Goal: Information Seeking & Learning: Learn about a topic

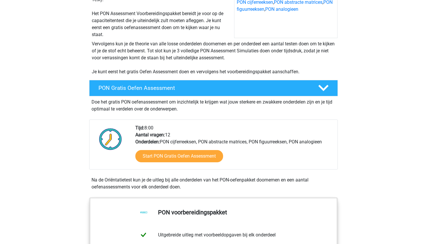
scroll to position [95, 0]
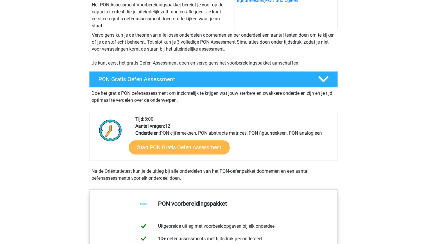
click at [206, 151] on link "Start PON Gratis Oefen Assessment" at bounding box center [179, 147] width 101 height 14
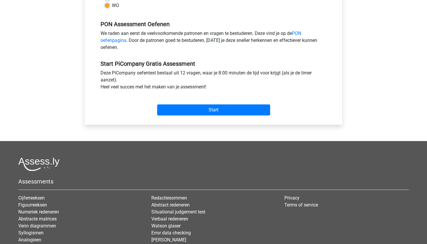
scroll to position [227, 0]
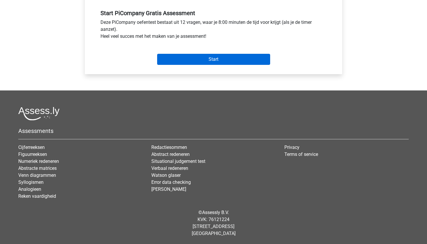
click at [235, 63] on input "Start" at bounding box center [213, 59] width 113 height 11
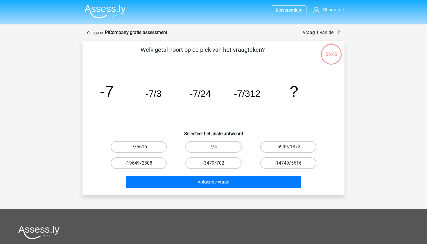
click at [158, 147] on label "-7/5616" at bounding box center [139, 147] width 56 height 12
click at [143, 147] on input "-7/5616" at bounding box center [141, 149] width 4 height 4
radio input "true"
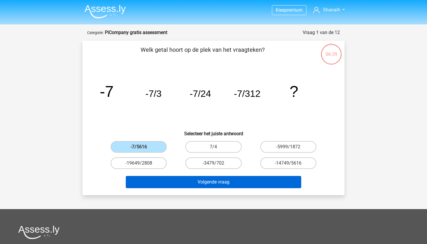
click at [191, 183] on button "Volgende vraag" at bounding box center [214, 182] width 176 height 12
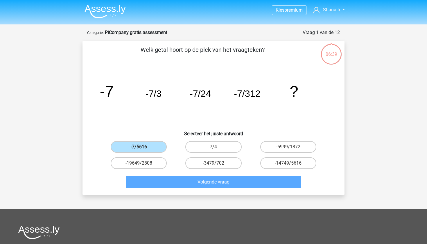
scroll to position [29, 0]
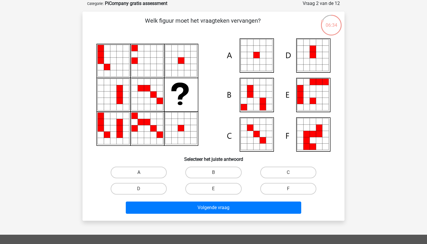
click at [161, 170] on label "A" at bounding box center [139, 173] width 56 height 12
click at [143, 172] on input "A" at bounding box center [141, 174] width 4 height 4
radio input "true"
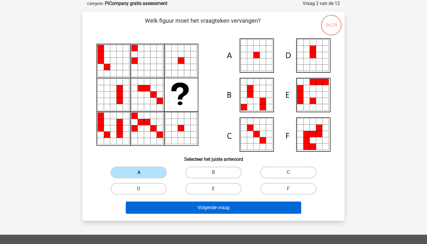
click at [210, 209] on button "Volgende vraag" at bounding box center [214, 207] width 176 height 12
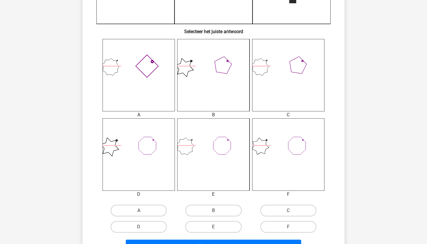
scroll to position [201, 0]
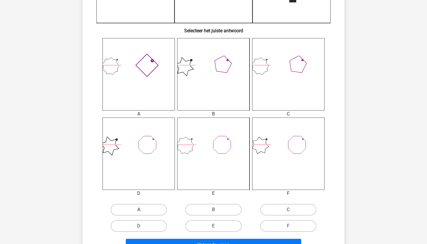
click at [156, 211] on label "A" at bounding box center [139, 210] width 56 height 12
click at [143, 211] on input "A" at bounding box center [141, 212] width 4 height 4
radio input "true"
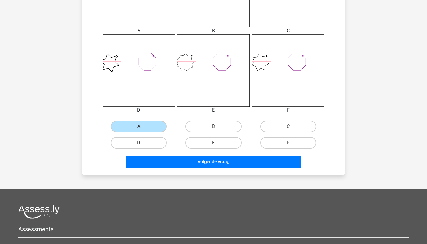
scroll to position [285, 0]
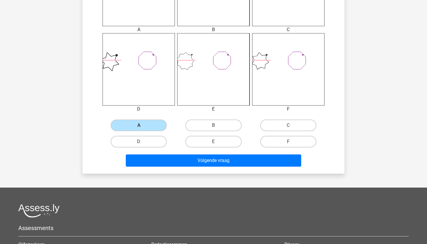
click at [219, 168] on div "Volgende vraag" at bounding box center [213, 161] width 224 height 15
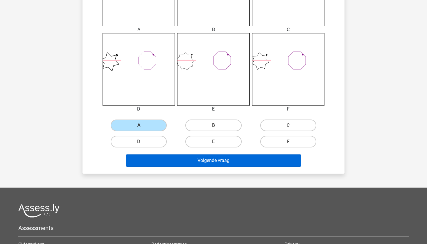
click at [219, 165] on button "Volgende vraag" at bounding box center [214, 160] width 176 height 12
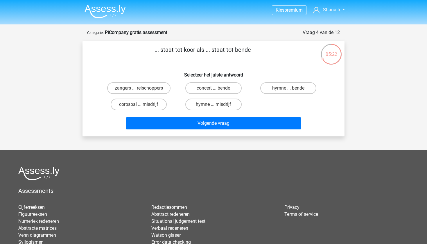
scroll to position [0, 0]
click at [162, 87] on label "zangers ... relschoppers" at bounding box center [138, 88] width 63 height 12
click at [143, 88] on input "zangers ... relschoppers" at bounding box center [141, 90] width 4 height 4
radio input "true"
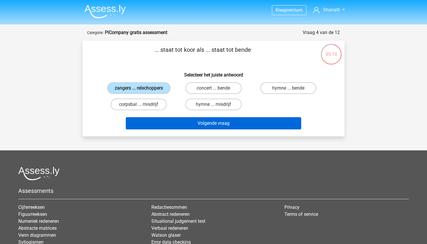
click at [185, 123] on button "Volgende vraag" at bounding box center [214, 123] width 176 height 12
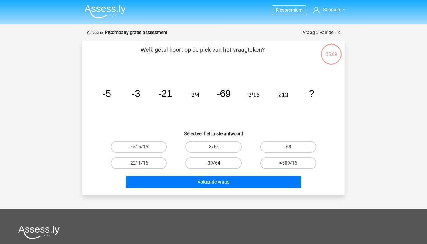
scroll to position [29, 0]
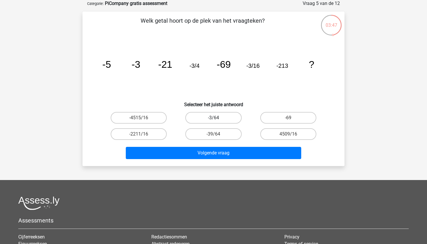
click at [220, 119] on label "-3/64" at bounding box center [213, 118] width 56 height 12
click at [217, 119] on input "-3/64" at bounding box center [216, 120] width 4 height 4
radio input "true"
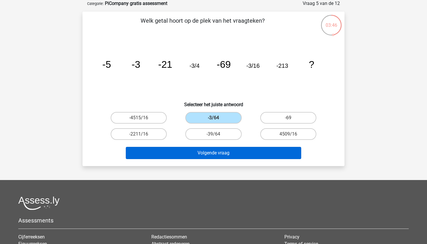
click at [249, 152] on button "Volgende vraag" at bounding box center [214, 153] width 176 height 12
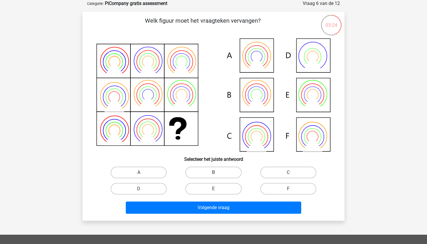
click at [231, 176] on label "B" at bounding box center [213, 173] width 56 height 12
click at [217, 176] on input "B" at bounding box center [216, 174] width 4 height 4
radio input "true"
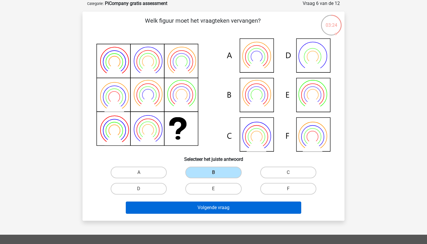
click at [233, 210] on button "Volgende vraag" at bounding box center [214, 207] width 176 height 12
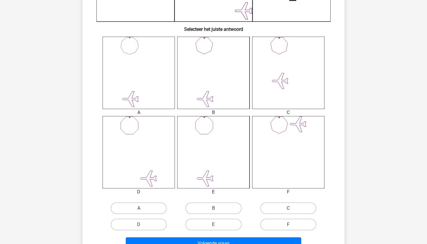
scroll to position [210, 0]
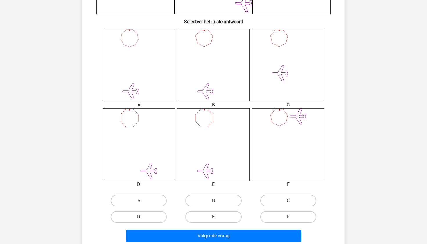
click at [233, 203] on label "B" at bounding box center [213, 201] width 56 height 12
click at [217, 203] on input "B" at bounding box center [216, 203] width 4 height 4
radio input "true"
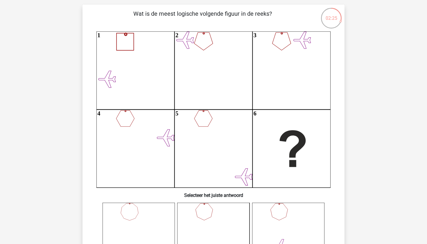
scroll to position [36, 0]
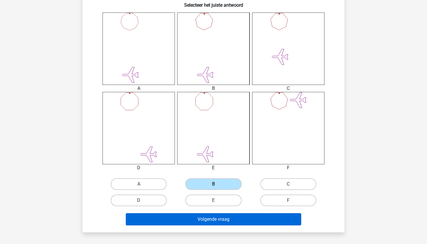
click at [245, 222] on button "Volgende vraag" at bounding box center [214, 219] width 176 height 12
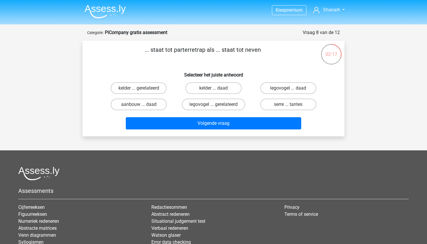
scroll to position [0, 0]
click at [195, 51] on p "... staat tot parterretrap als ... staat tot neven" at bounding box center [203, 53] width 222 height 17
copy p "parterretrap"
click at [164, 90] on label "kelder ... gerelateerd" at bounding box center [139, 88] width 56 height 12
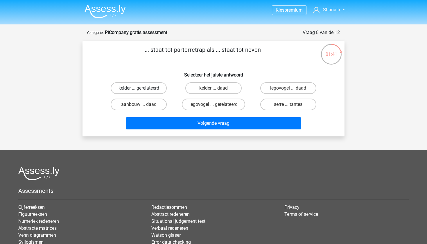
click at [143, 90] on input "kelder ... gerelateerd" at bounding box center [141, 90] width 4 height 4
radio input "true"
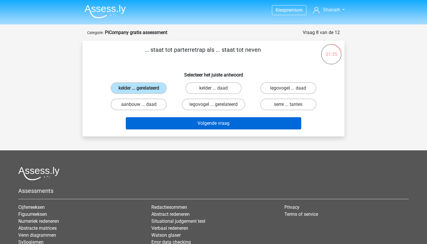
click at [191, 126] on button "Volgende vraag" at bounding box center [214, 123] width 176 height 12
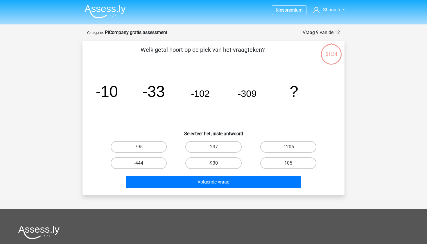
scroll to position [29, 0]
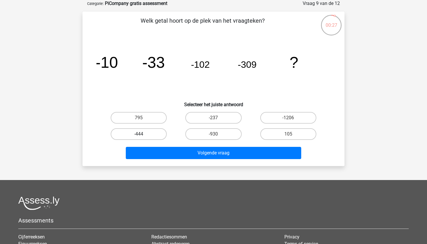
click at [149, 132] on label "-444" at bounding box center [139, 134] width 56 height 12
click at [143, 134] on input "-444" at bounding box center [141, 136] width 4 height 4
radio input "true"
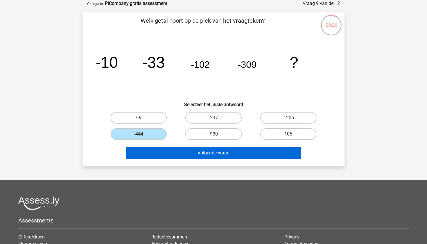
click at [291, 157] on button "Volgende vraag" at bounding box center [214, 153] width 176 height 12
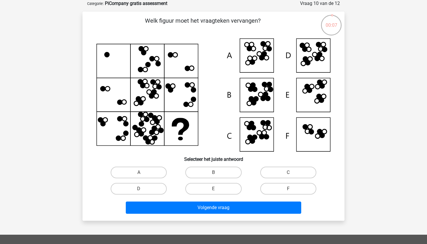
click at [269, 63] on icon at bounding box center [213, 94] width 234 height 113
click at [155, 170] on label "A" at bounding box center [139, 173] width 56 height 12
click at [143, 172] on input "A" at bounding box center [141, 174] width 4 height 4
radio input "true"
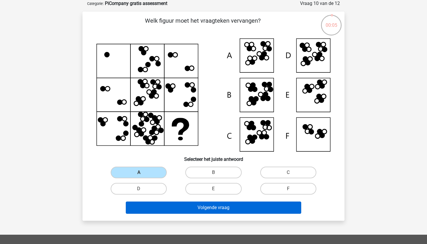
click at [171, 204] on button "Volgende vraag" at bounding box center [214, 207] width 176 height 12
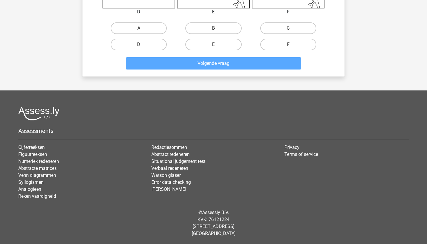
scroll to position [360, 0]
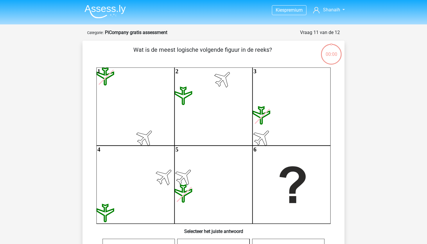
scroll to position [248, 0]
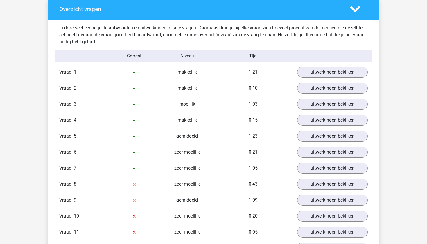
scroll to position [602, 0]
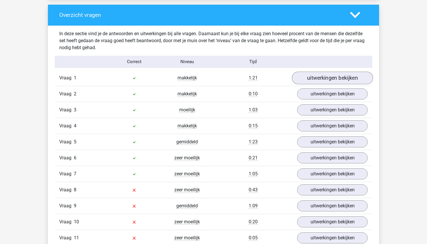
click at [321, 77] on link "uitwerkingen bekijken" at bounding box center [332, 77] width 81 height 13
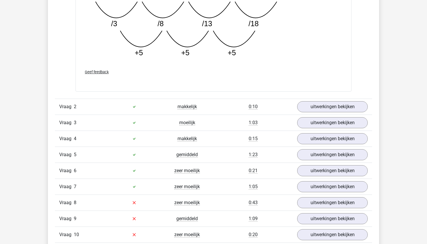
scroll to position [887, 0]
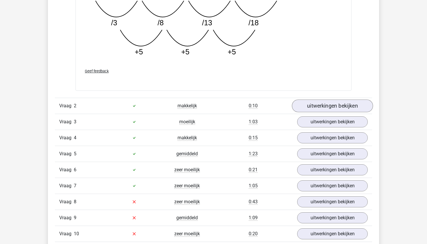
click at [307, 110] on link "uitwerkingen bekijken" at bounding box center [332, 105] width 81 height 13
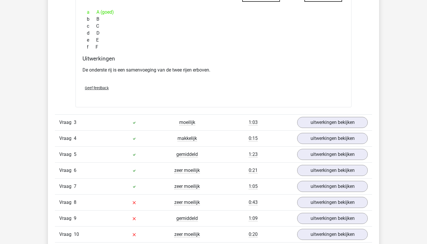
scroll to position [1143, 0]
click at [307, 120] on link "uitwerkingen bekijken" at bounding box center [332, 122] width 81 height 13
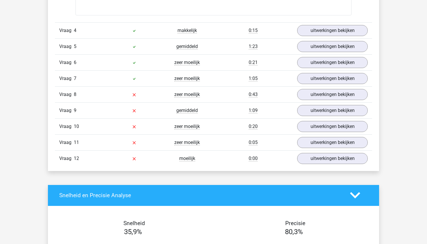
scroll to position [1858, 0]
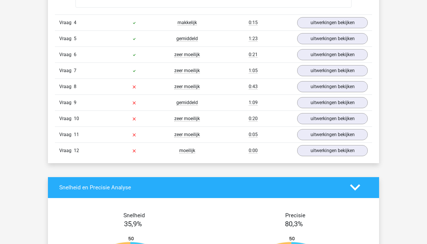
click at [323, 31] on div "Vraag 4 makkelijk 0:15 uitwerkingen bekijken" at bounding box center [213, 23] width 317 height 16
click at [322, 29] on link "uitwerkingen bekijken" at bounding box center [332, 22] width 81 height 13
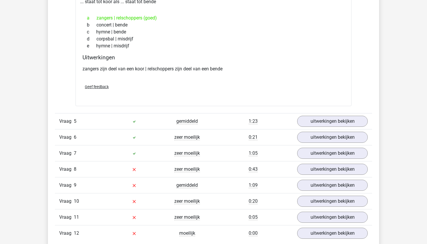
scroll to position [1903, 0]
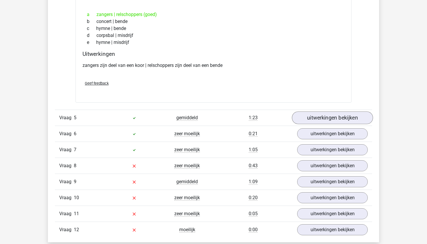
click at [312, 120] on link "uitwerkingen bekijken" at bounding box center [332, 117] width 81 height 13
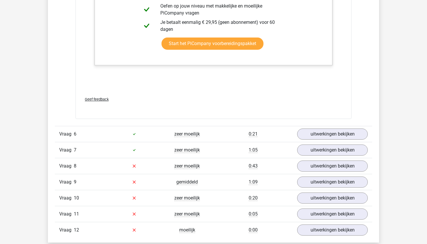
scroll to position [2269, 0]
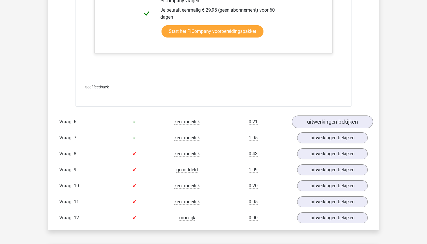
click at [314, 128] on link "uitwerkingen bekijken" at bounding box center [332, 121] width 81 height 13
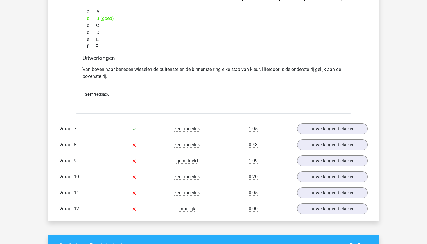
scroll to position [2542, 0]
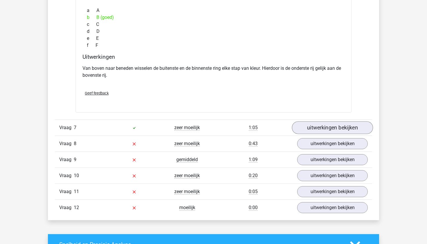
click at [314, 130] on link "uitwerkingen bekijken" at bounding box center [332, 127] width 81 height 13
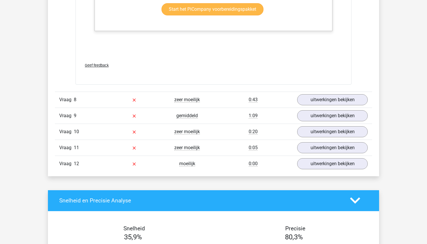
scroll to position [3188, 0]
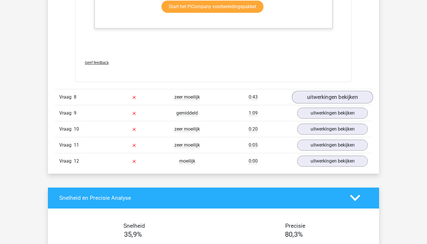
click at [309, 103] on link "uitwerkingen bekijken" at bounding box center [332, 97] width 81 height 13
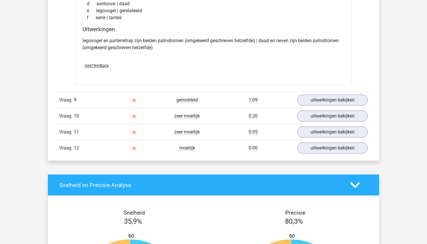
scroll to position [3340, 0]
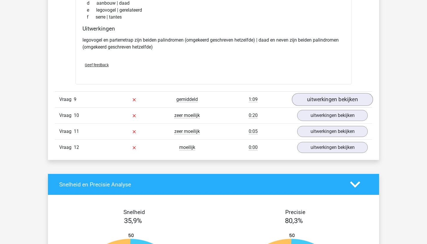
click at [323, 106] on link "uitwerkingen bekijken" at bounding box center [332, 99] width 81 height 13
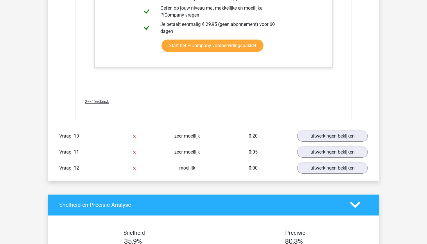
scroll to position [3673, 0]
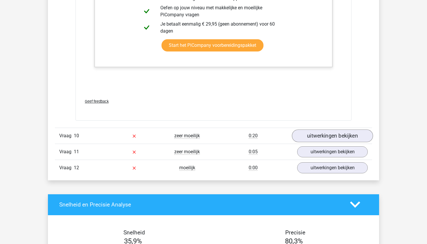
click at [305, 142] on link "uitwerkingen bekijken" at bounding box center [332, 135] width 81 height 13
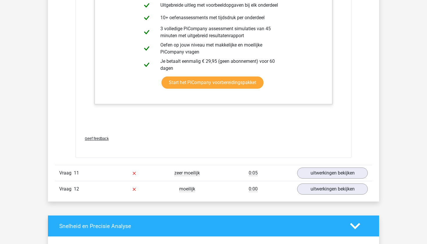
scroll to position [4068, 0]
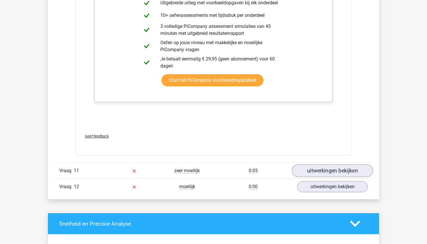
click at [303, 177] on link "uitwerkingen bekijken" at bounding box center [332, 170] width 81 height 13
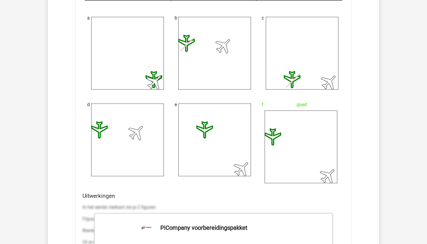
scroll to position [4440, 0]
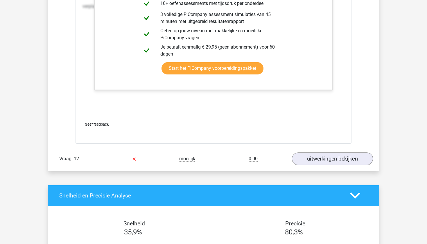
click at [315, 165] on link "uitwerkingen bekijken" at bounding box center [332, 158] width 81 height 13
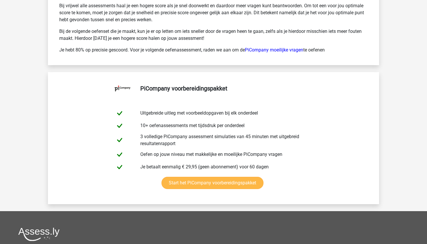
scroll to position [5362, 0]
